Goal: Find specific page/section: Find specific page/section

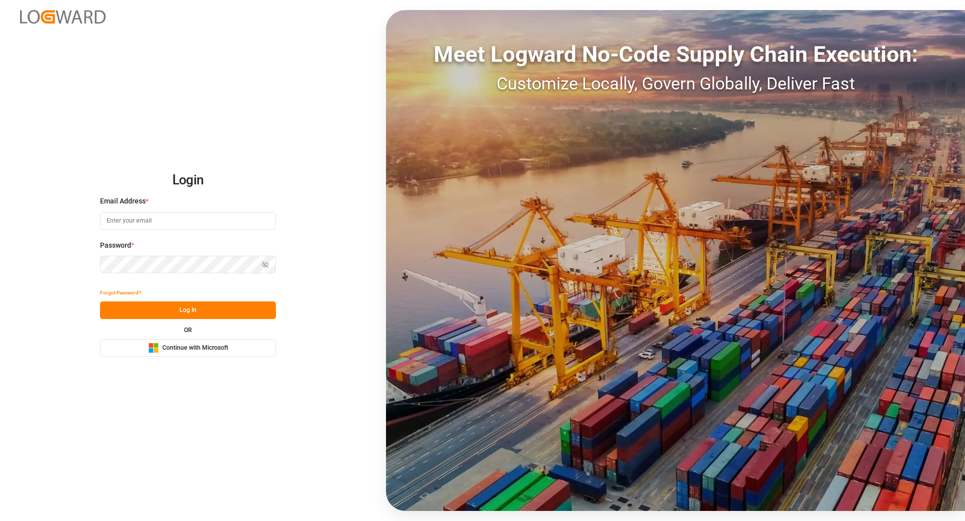
click at [228, 354] on button "Microsoft Logo Continue with Microsoft" at bounding box center [188, 348] width 176 height 18
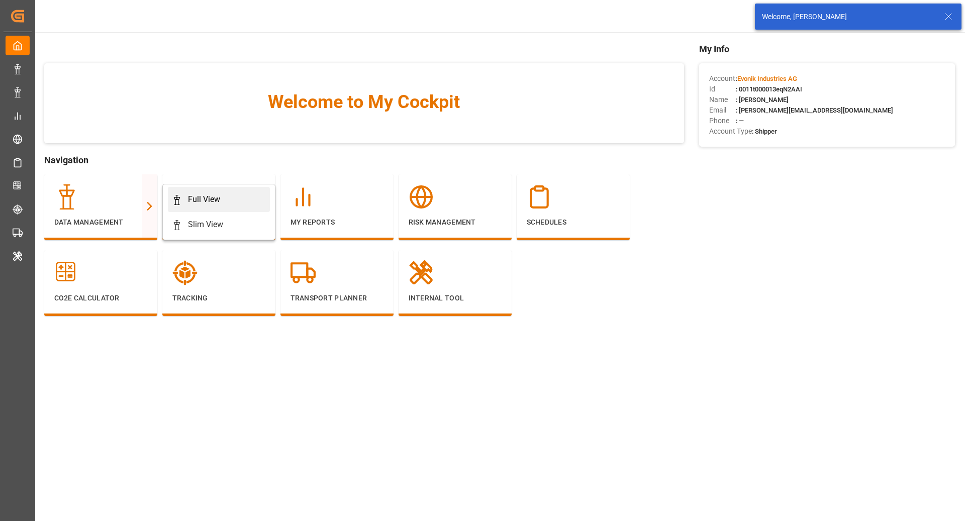
click at [183, 202] on div "Full View" at bounding box center [219, 199] width 94 height 12
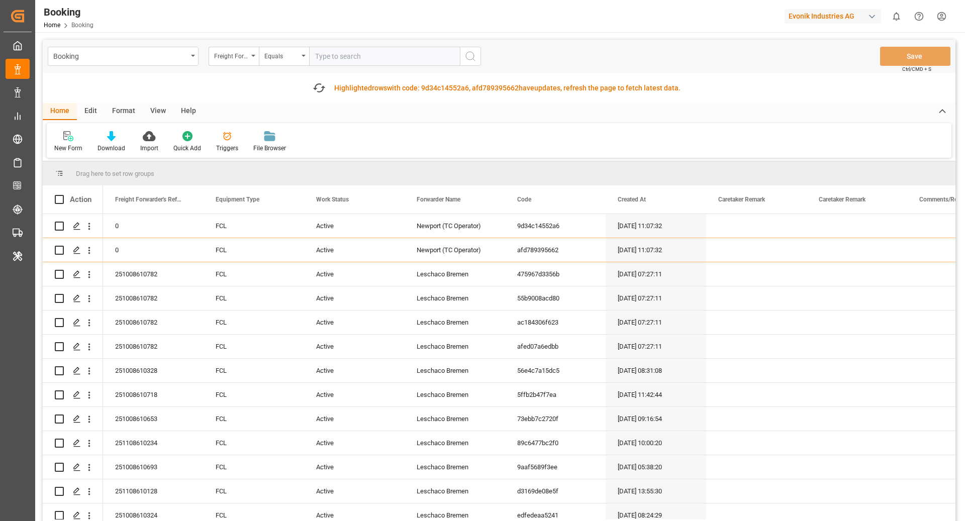
click at [115, 113] on div "Format" at bounding box center [124, 111] width 38 height 17
click at [64, 140] on div at bounding box center [69, 136] width 30 height 11
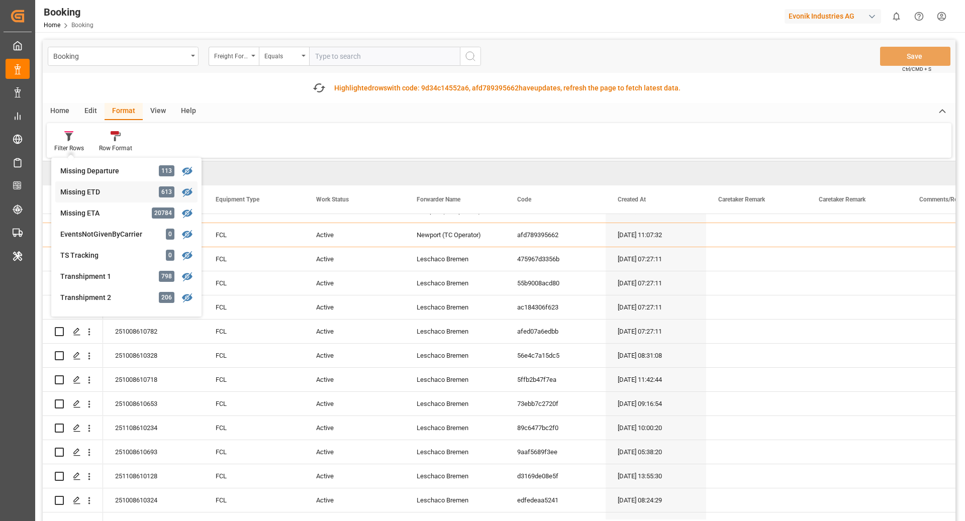
scroll to position [245, 0]
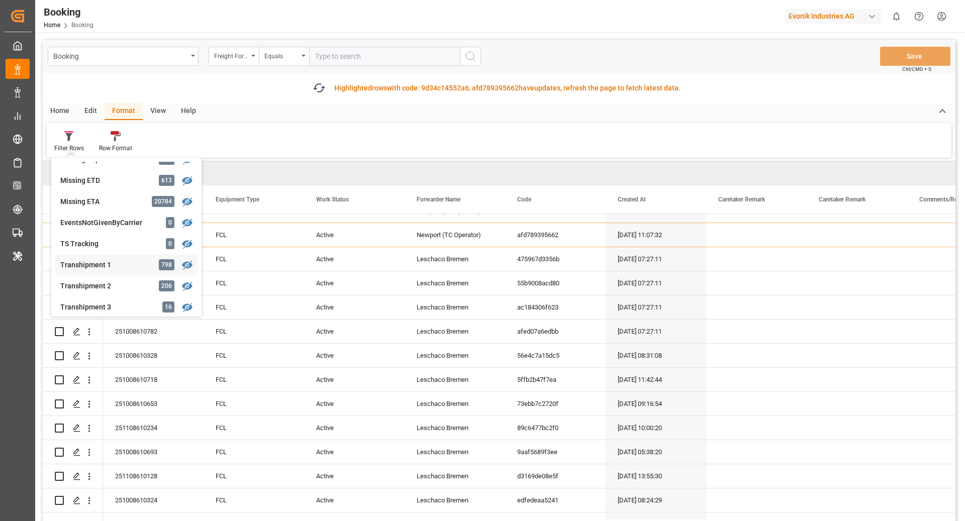
click at [129, 257] on div "Transhipment 1 798" at bounding box center [126, 264] width 142 height 21
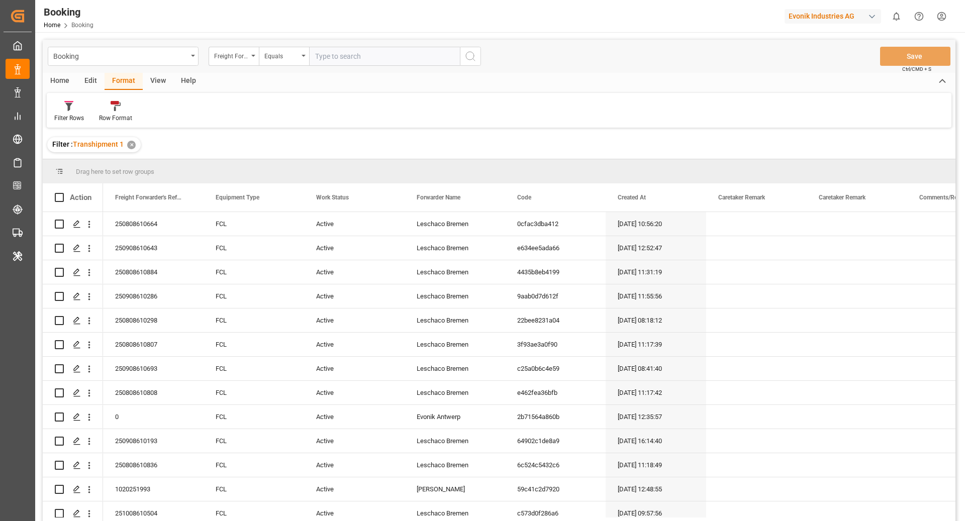
click at [156, 76] on div "View" at bounding box center [158, 81] width 31 height 17
click at [73, 110] on div "Default" at bounding box center [64, 111] width 35 height 22
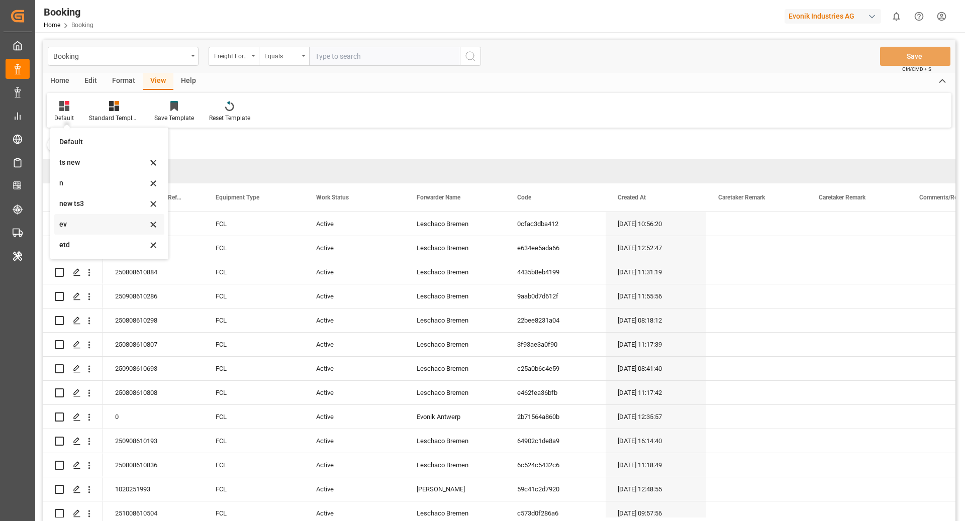
click at [100, 225] on div "ev" at bounding box center [103, 224] width 88 height 11
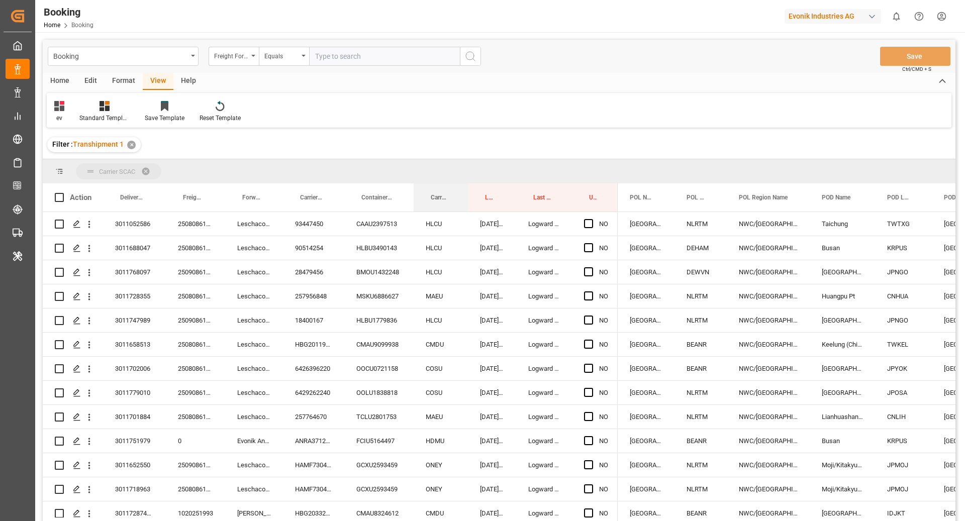
drag, startPoint x: 430, startPoint y: 203, endPoint x: 425, endPoint y: 179, distance: 24.1
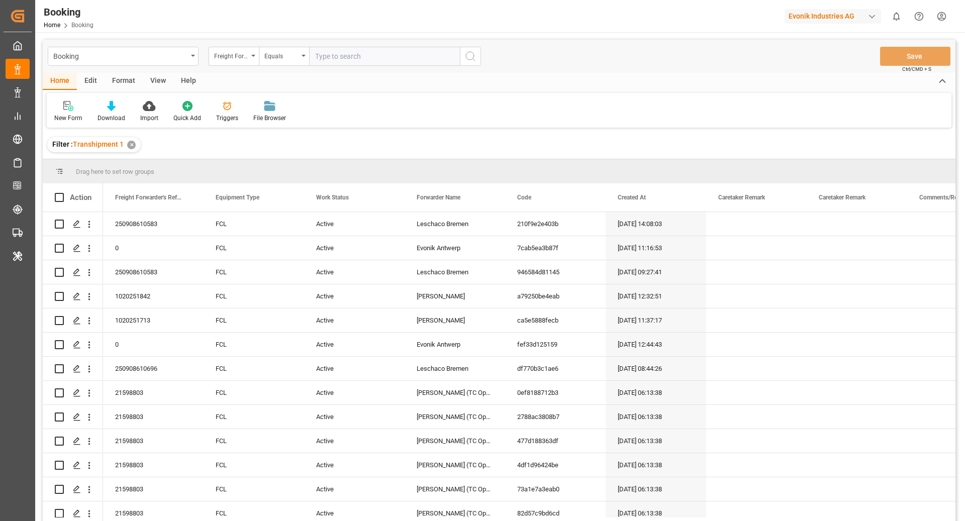
click at [845, 17] on div "Evonik Industries AG" at bounding box center [832, 16] width 96 height 15
type input "compo"
click at [846, 67] on div "CE Compo Expert" at bounding box center [834, 67] width 171 height 21
